Goal: Information Seeking & Learning: Learn about a topic

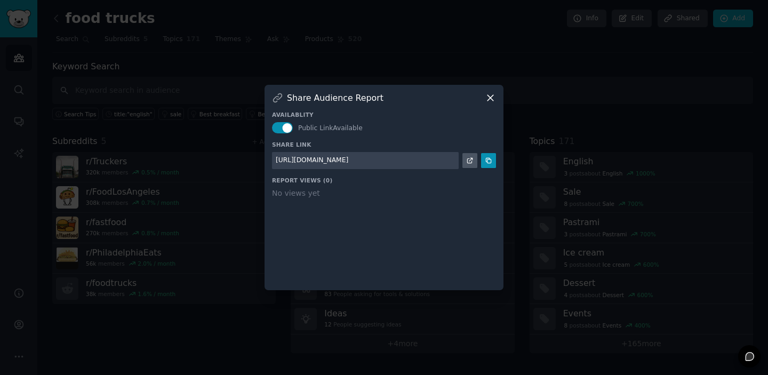
click at [491, 98] on icon at bounding box center [491, 98] width 6 height 6
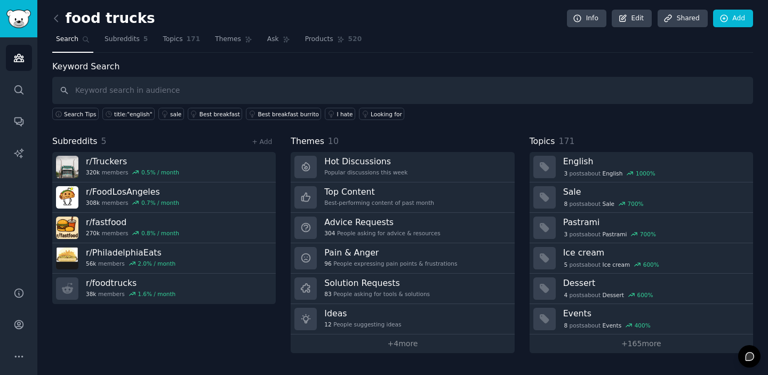
click at [482, 1] on div "food trucks Info Edit Share d Add Search Subreddits 5 Topics 171 Themes Ask Pro…" at bounding box center [402, 187] width 731 height 375
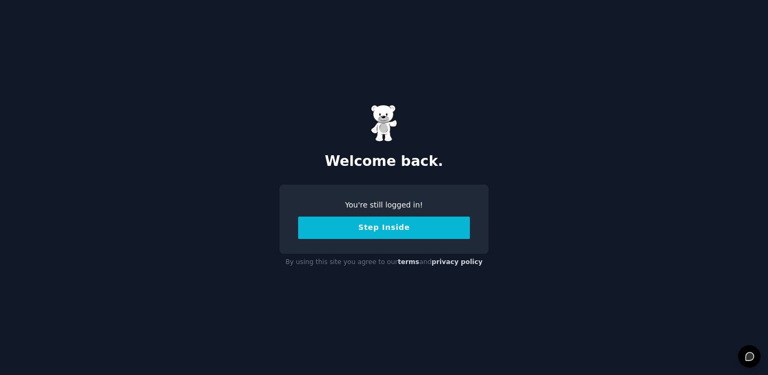
click at [382, 226] on button "Step Inside" at bounding box center [384, 228] width 172 height 22
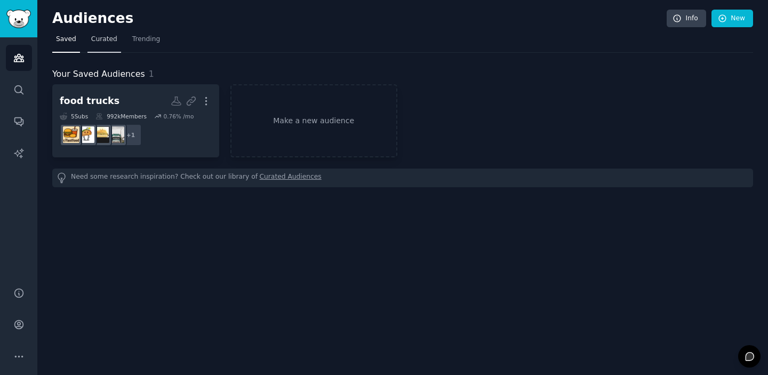
click at [99, 40] on span "Curated" at bounding box center [104, 40] width 26 height 10
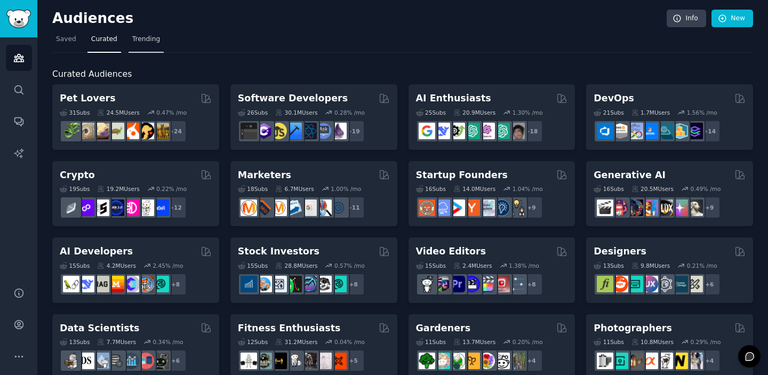
click at [159, 42] on link "Trending" at bounding box center [146, 42] width 35 height 22
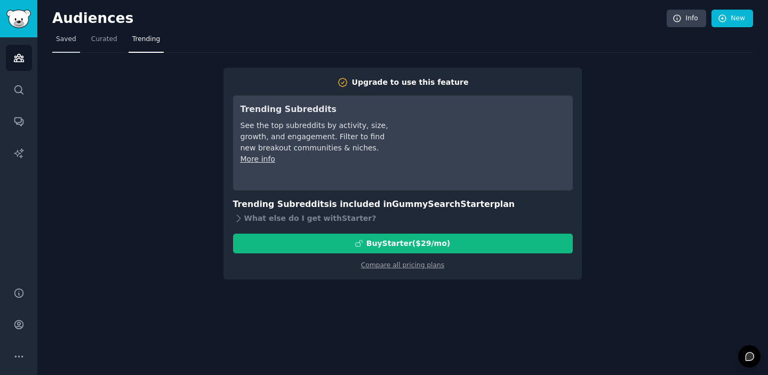
click at [58, 37] on span "Saved" at bounding box center [66, 40] width 20 height 10
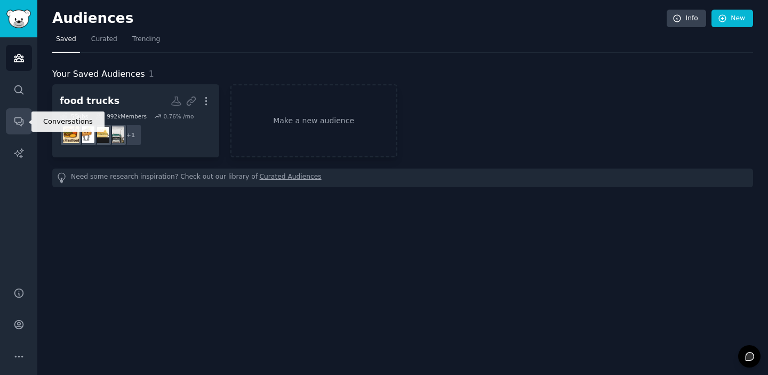
click at [21, 114] on link "Conversations" at bounding box center [19, 121] width 26 height 26
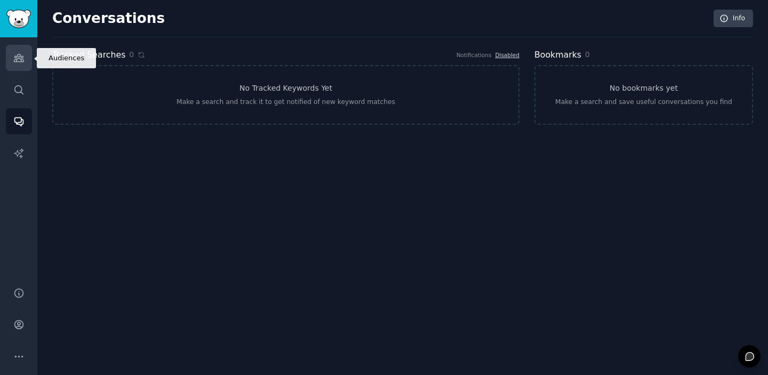
click at [19, 63] on link "Audiences" at bounding box center [19, 58] width 26 height 26
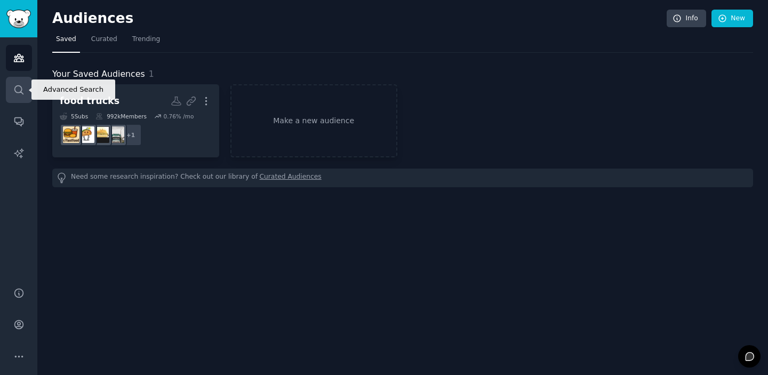
click at [14, 85] on icon "Sidebar" at bounding box center [18, 89] width 11 height 11
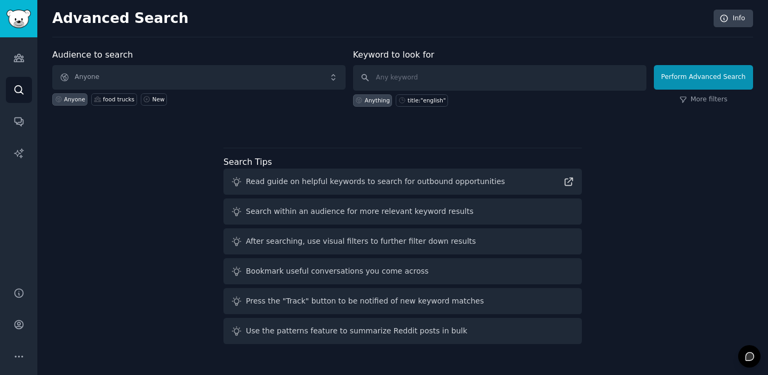
click at [127, 82] on span "Anyone" at bounding box center [198, 77] width 293 height 25
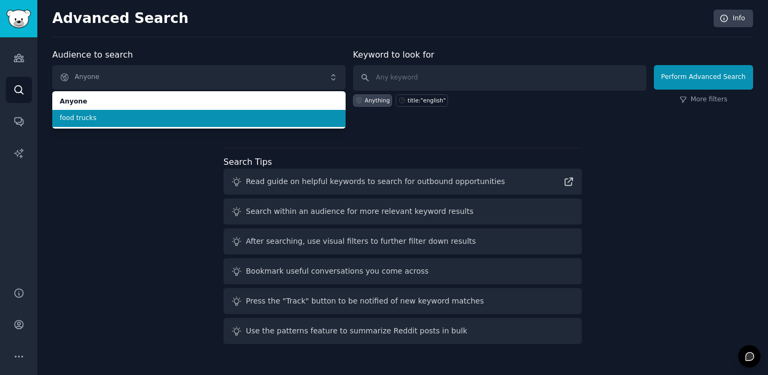
click at [119, 114] on span "food trucks" at bounding box center [199, 119] width 279 height 10
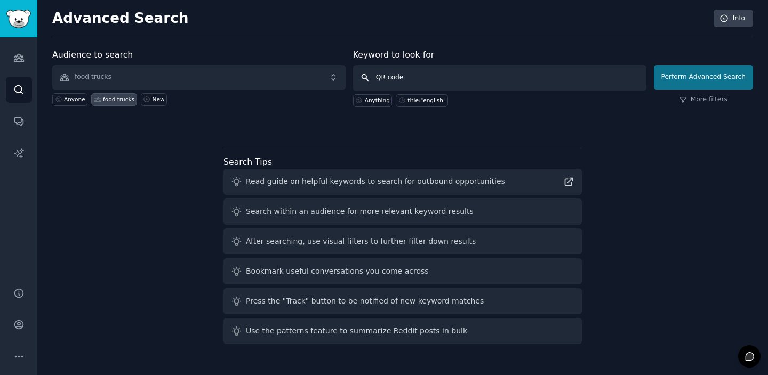
type input "QR code"
click at [688, 78] on button "Perform Advanced Search" at bounding box center [703, 77] width 99 height 25
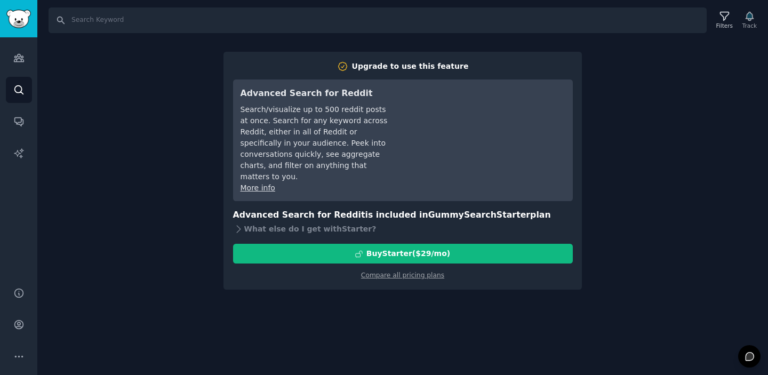
click at [752, 15] on div "Filters Track" at bounding box center [736, 20] width 50 height 22
click at [750, 17] on div "Filters Track" at bounding box center [736, 20] width 50 height 22
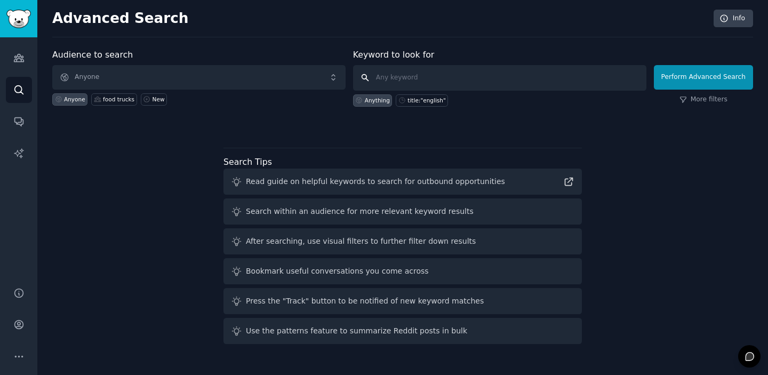
click at [389, 76] on input "text" at bounding box center [499, 78] width 293 height 26
type input "QR code"
click at [705, 77] on button "Perform Advanced Search" at bounding box center [703, 77] width 99 height 25
